Goal: Information Seeking & Learning: Learn about a topic

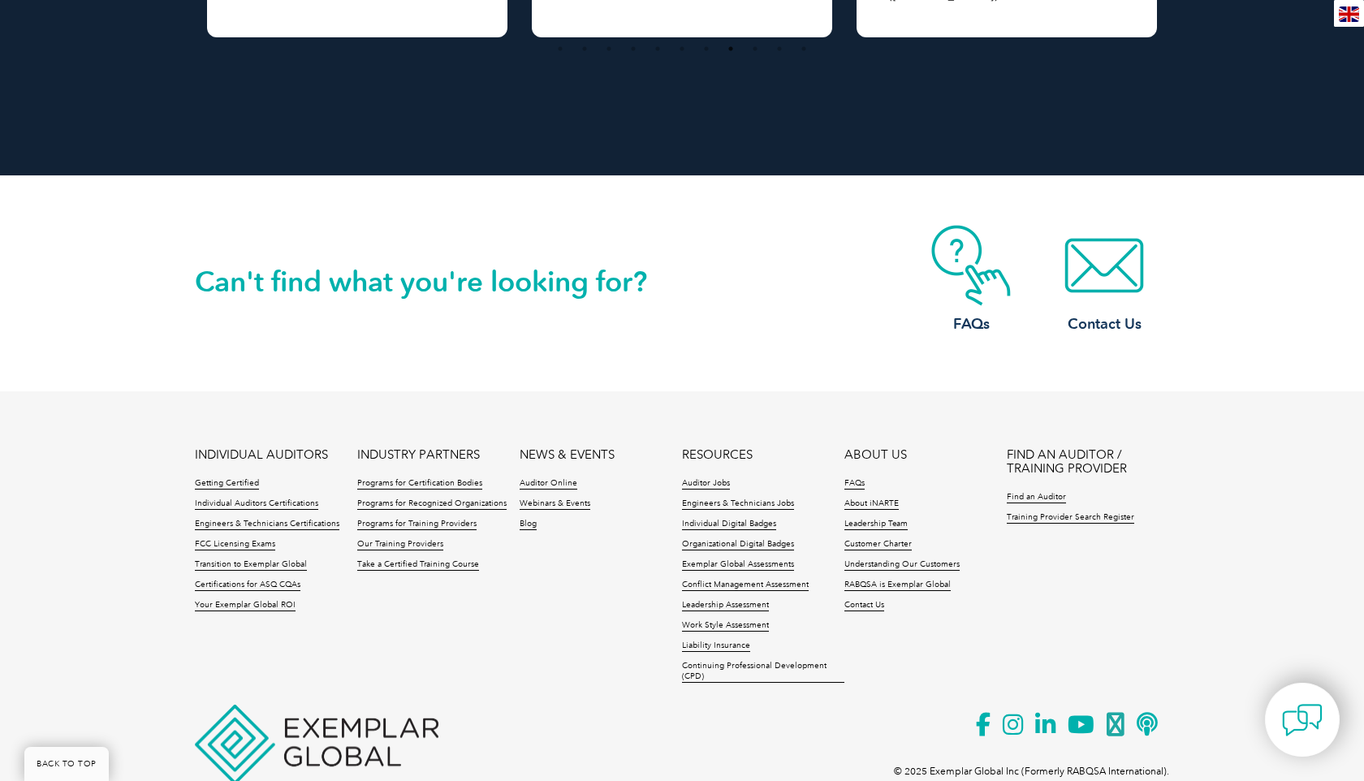
scroll to position [2871, 0]
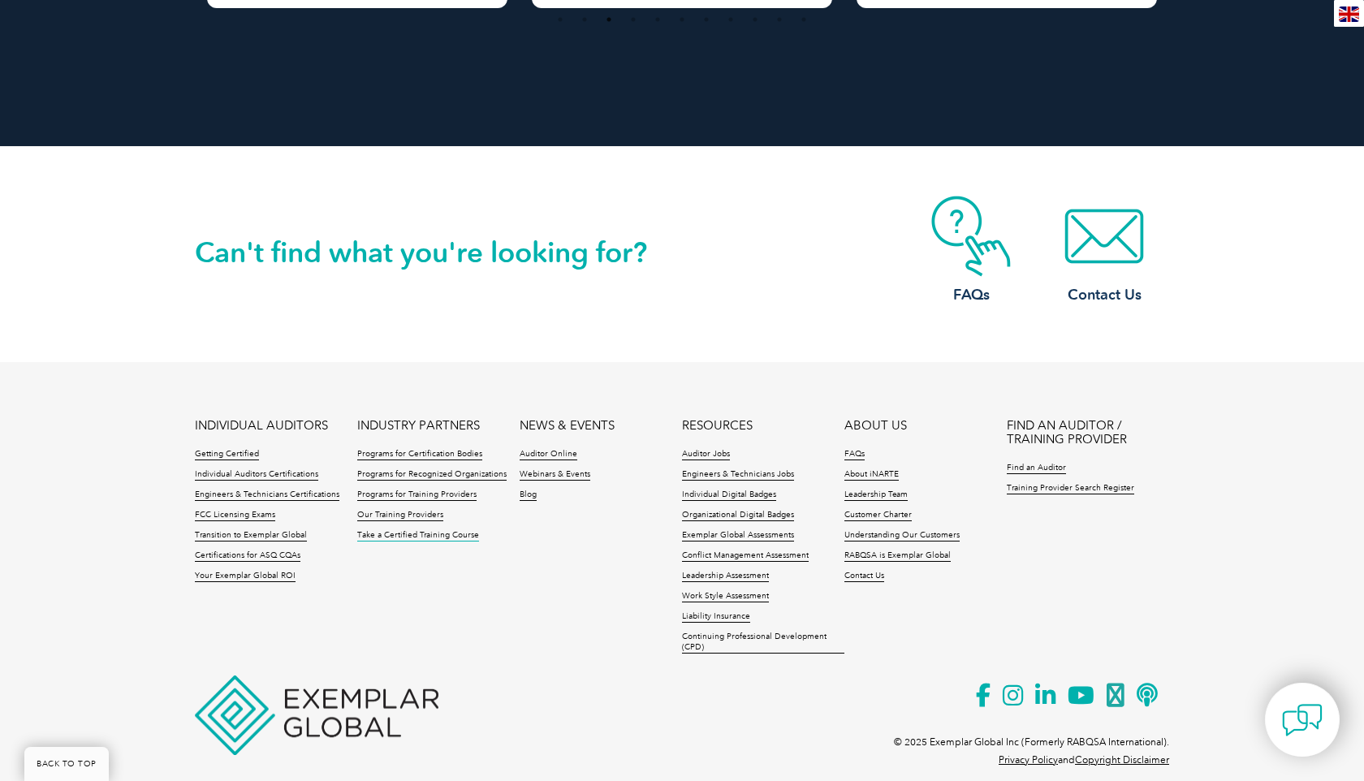
click at [430, 530] on link "Take a Certified Training Course" at bounding box center [418, 535] width 122 height 11
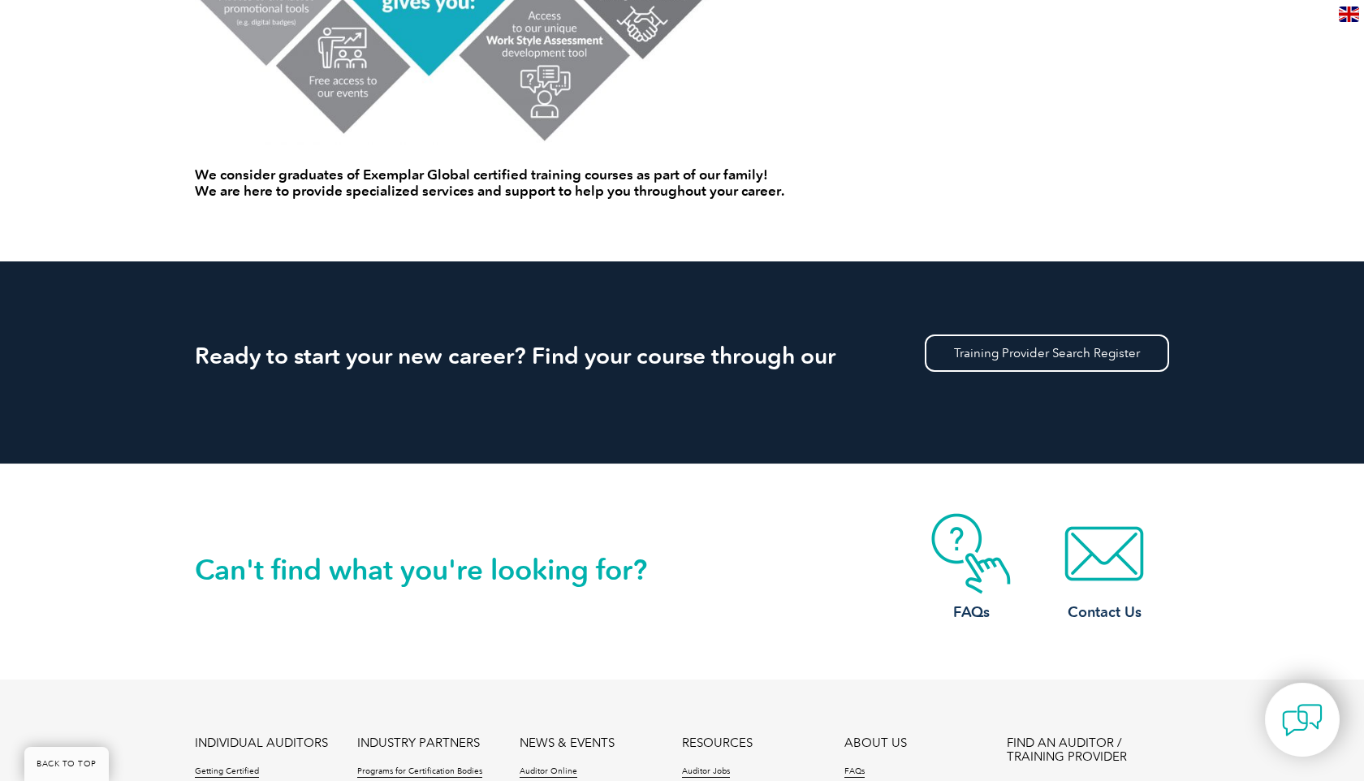
scroll to position [1278, 0]
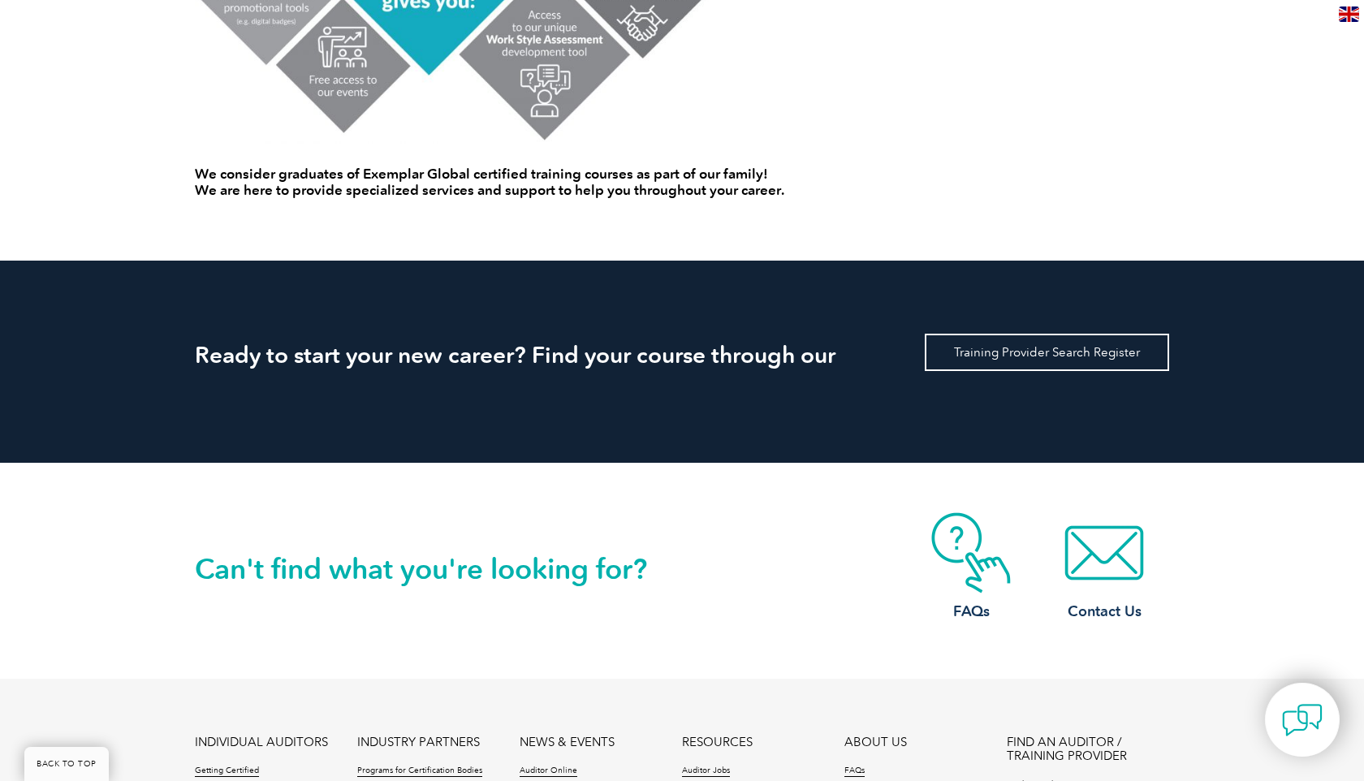
click at [1032, 353] on link "Training Provider Search Register" at bounding box center [1047, 352] width 244 height 37
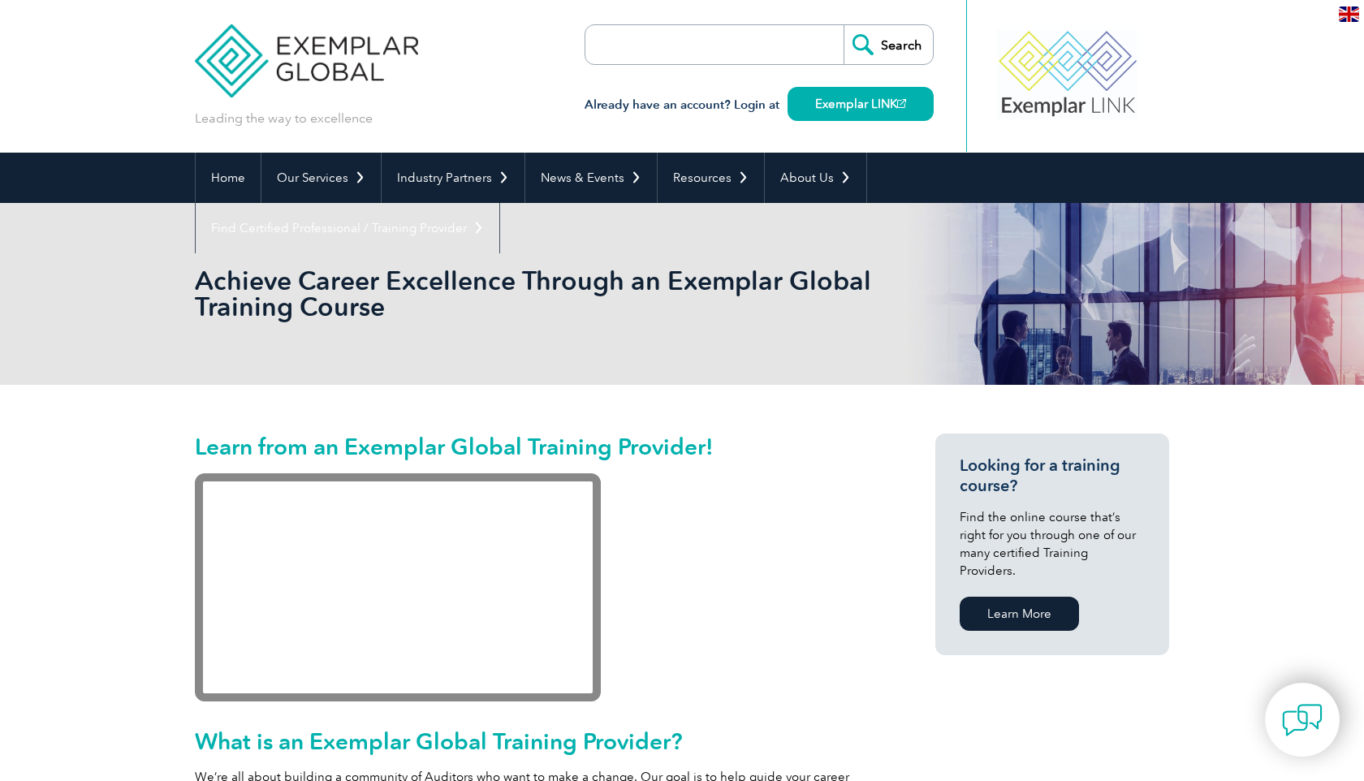
click at [682, 48] on input "search" at bounding box center [678, 44] width 170 height 39
type input "apex quality assurance"
click at [843, 25] on input "Search" at bounding box center [887, 44] width 89 height 39
